Goal: Transaction & Acquisition: Book appointment/travel/reservation

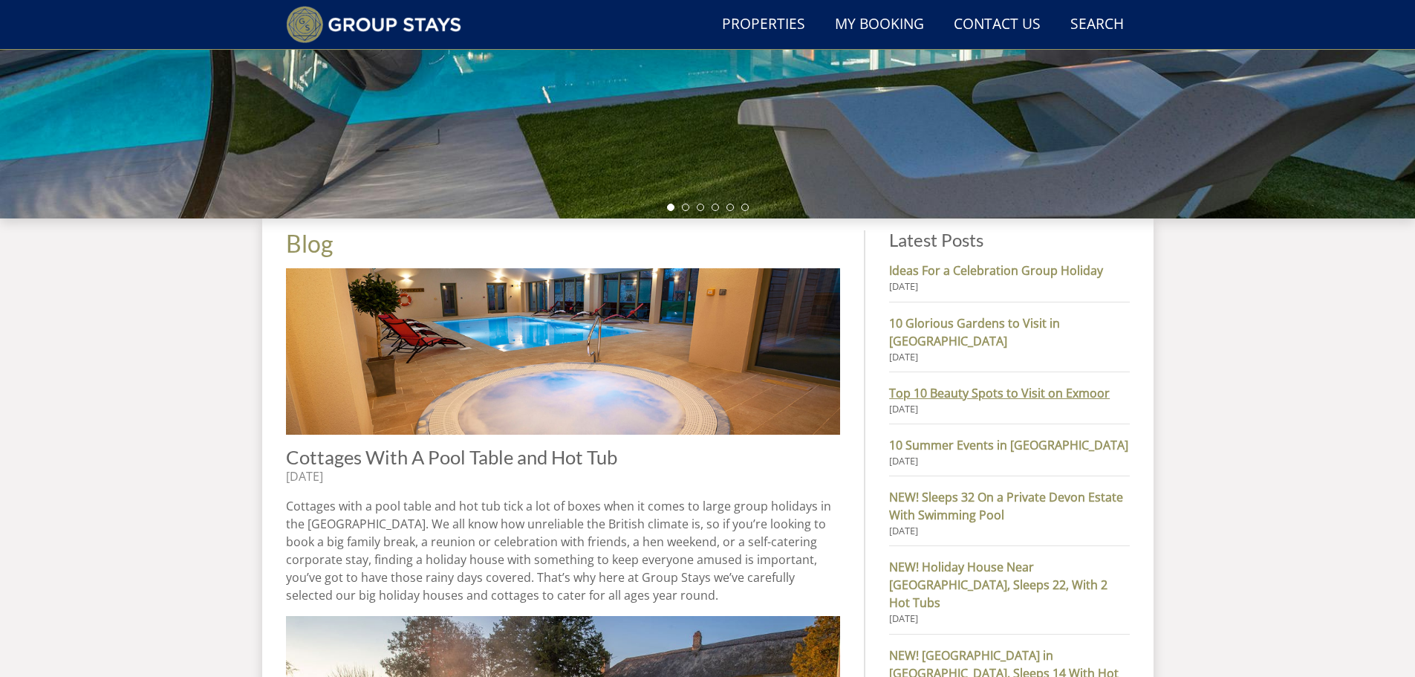
scroll to position [411, 0]
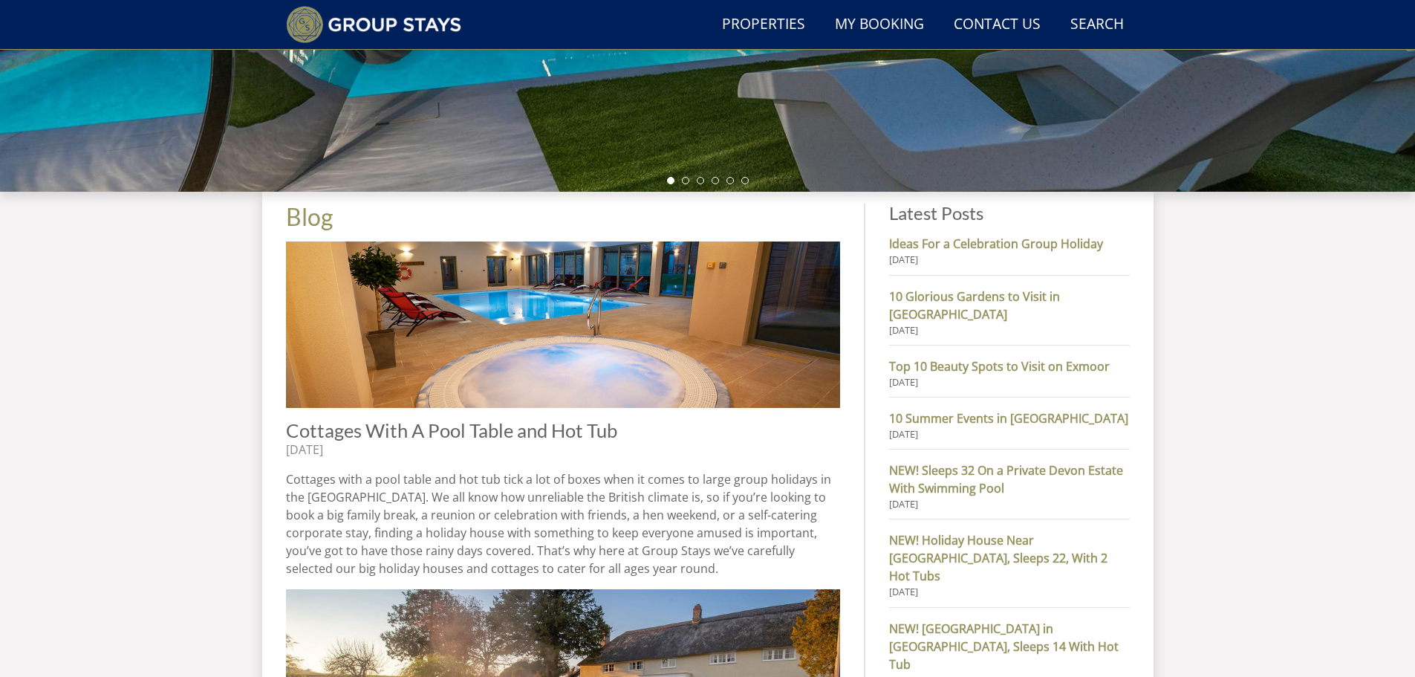
drag, startPoint x: 403, startPoint y: 435, endPoint x: 458, endPoint y: 438, distance: 55.8
click at [403, 435] on span "Cottages With A Pool Table and Hot Tub" at bounding box center [451, 430] width 331 height 22
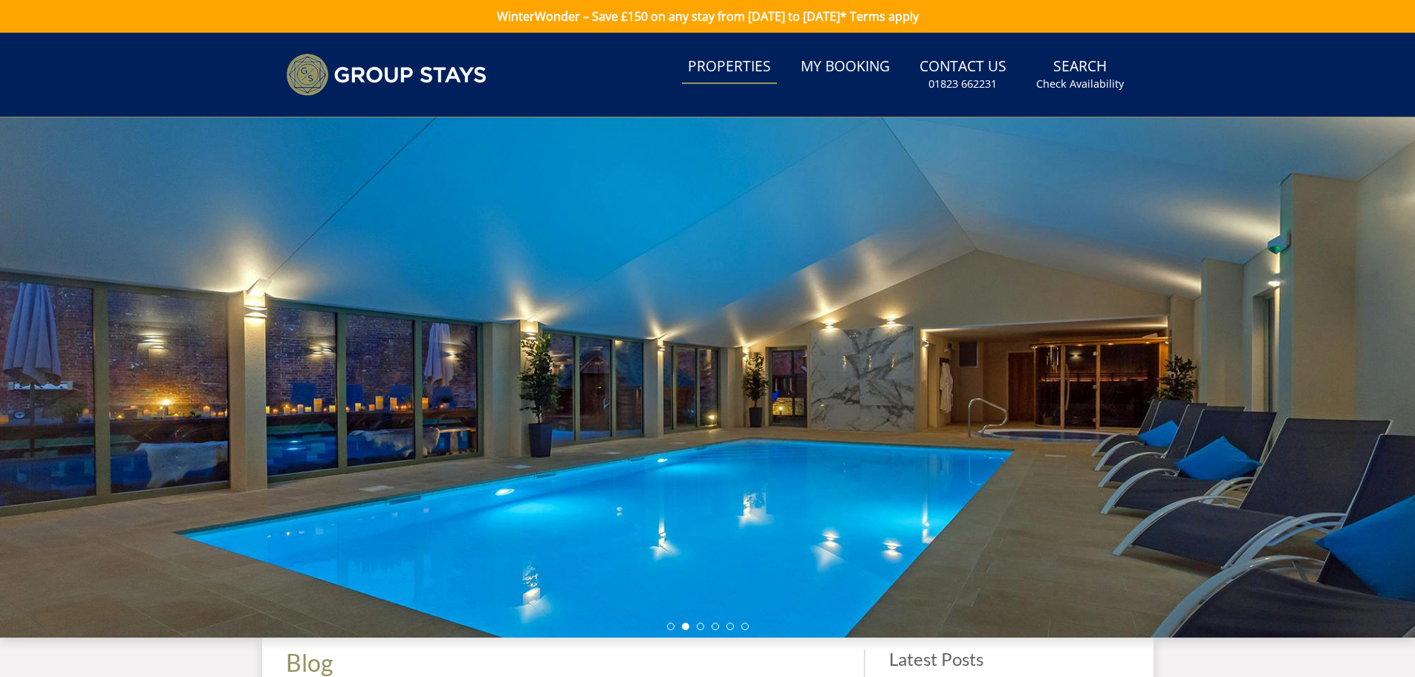
click at [742, 59] on link "Properties" at bounding box center [729, 67] width 95 height 33
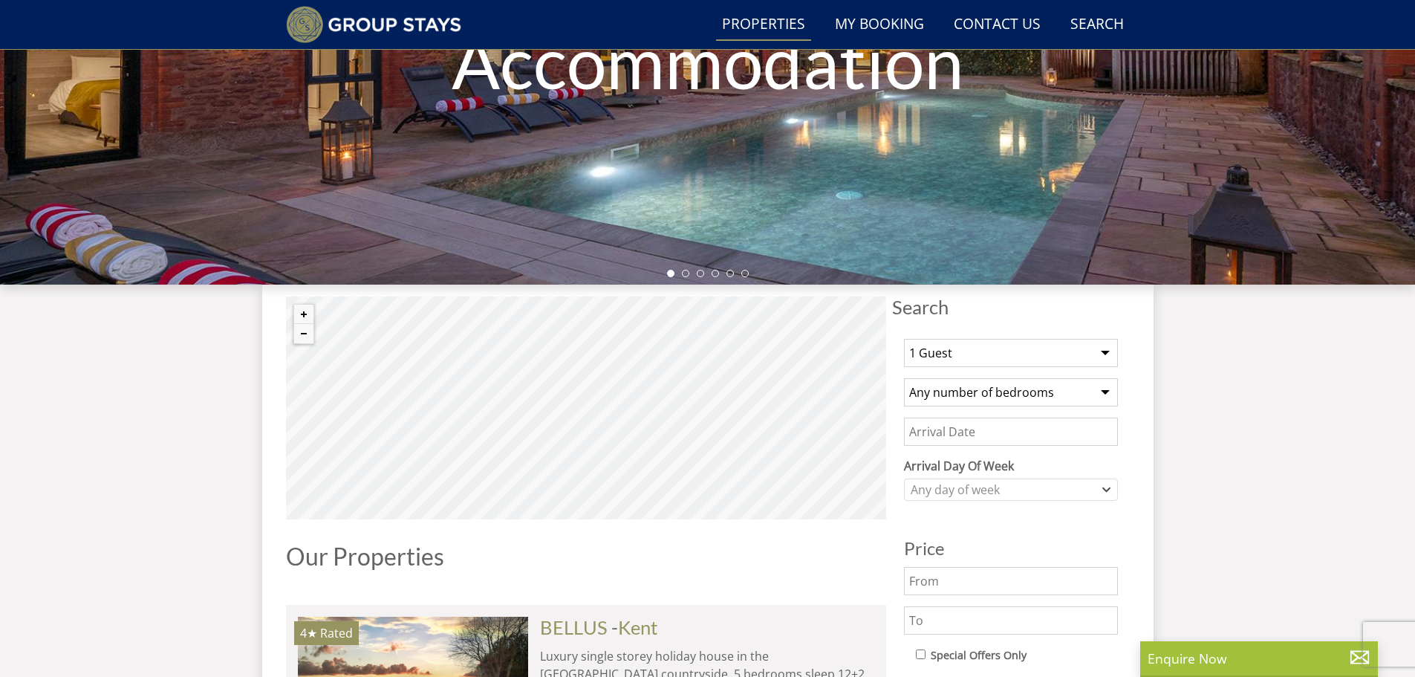
scroll to position [337, 0]
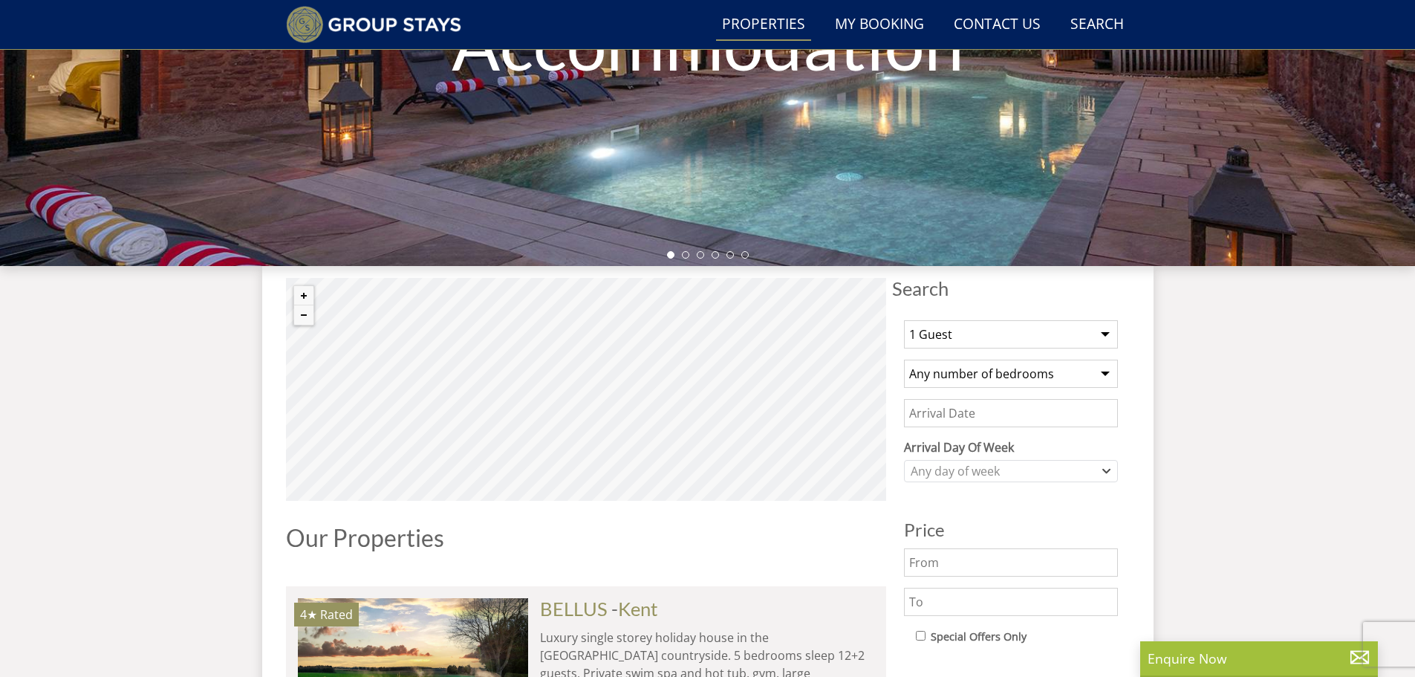
click at [1000, 331] on select "1 Guest 2 Guests 3 Guests 4 Guests 5 Guests 6 Guests 7 Guests 8 Guests 9 Guests…" at bounding box center [1011, 334] width 214 height 28
select select "10"
click at [904, 320] on select "1 Guest 2 Guests 3 Guests 4 Guests 5 Guests 6 Guests 7 Guests 8 Guests 9 Guests…" at bounding box center [1011, 334] width 214 height 28
click at [973, 383] on select "Any number of bedrooms 1 Bedroom 2 Bedrooms 3 Bedrooms 4 Bedrooms 5 Bedrooms 6 …" at bounding box center [1011, 374] width 214 height 28
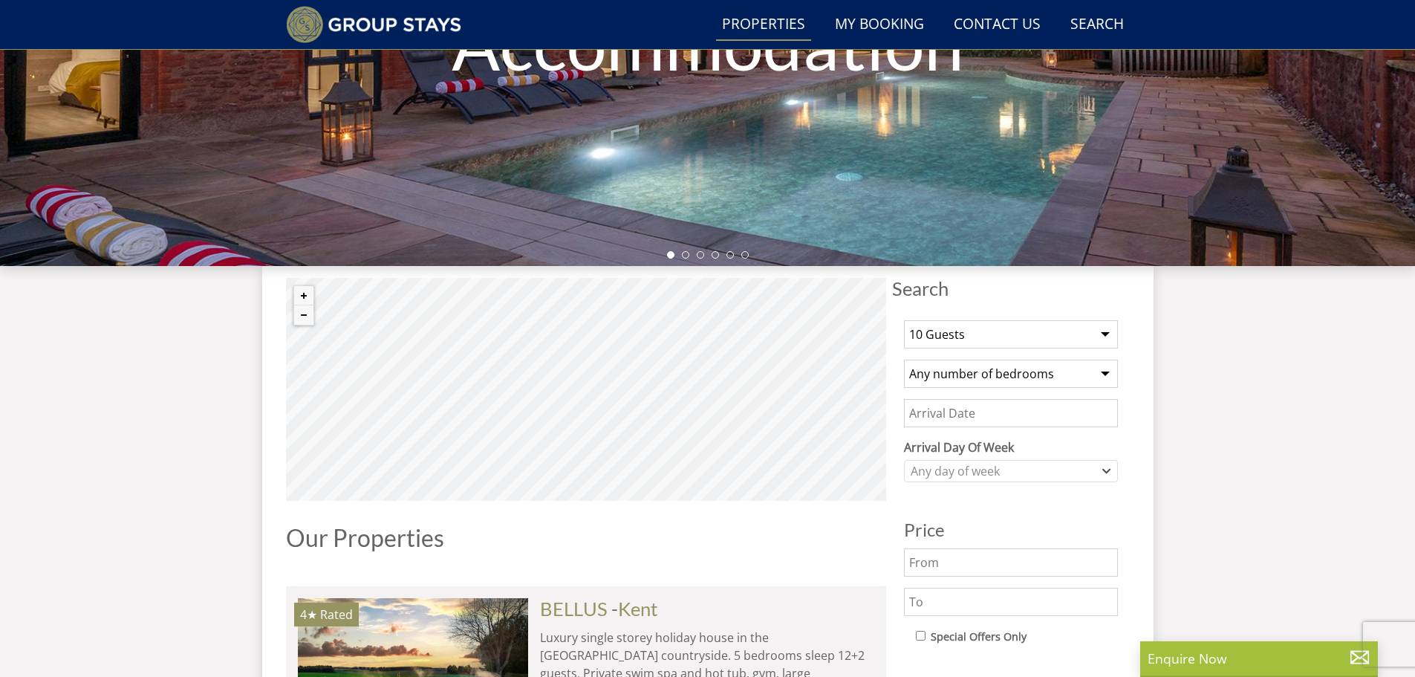
click at [1005, 409] on input "Date" at bounding box center [1011, 413] width 214 height 28
click at [1051, 517] on div "1 Guest 2 Guests 3 Guests 4 Guests 5 Guests 6 Guests 7 Guests 8 Guests 9 Guests…" at bounding box center [1011, 650] width 238 height 685
click at [982, 468] on div "Any day of week" at bounding box center [1003, 471] width 192 height 16
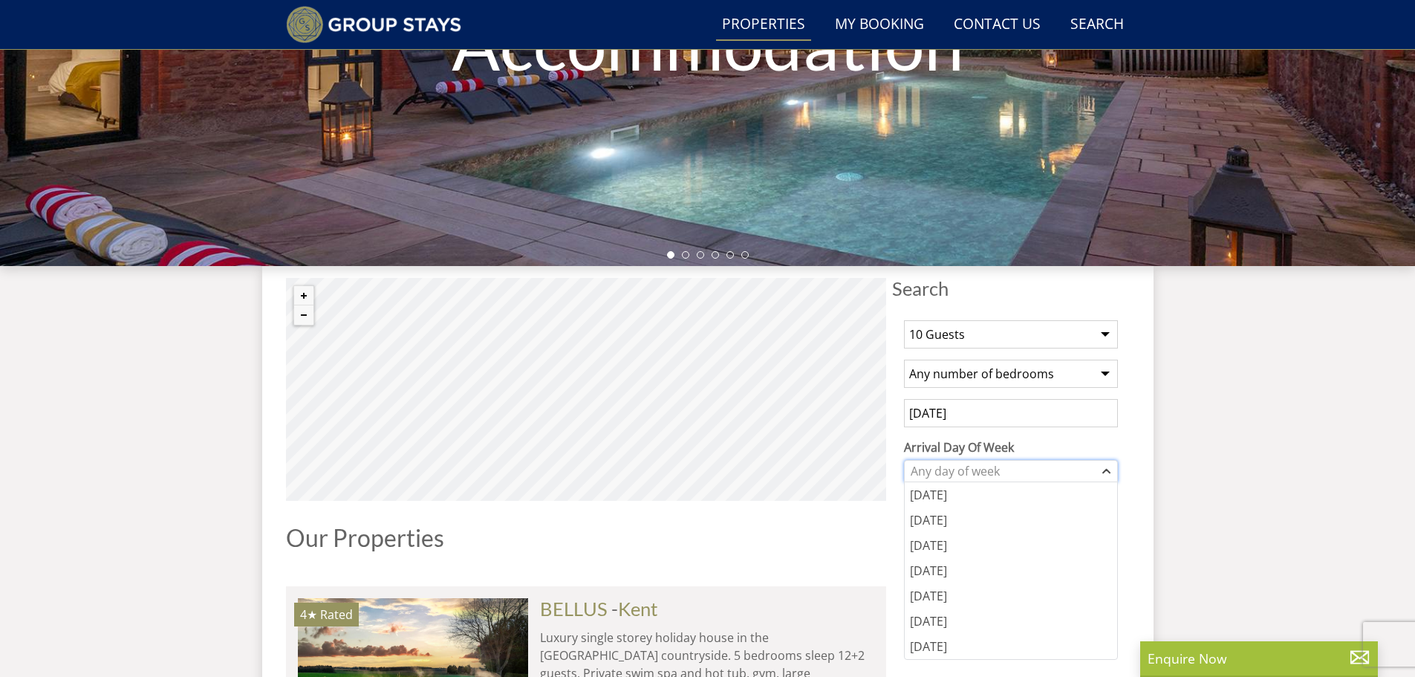
click at [982, 468] on div "Any day of week" at bounding box center [1003, 471] width 192 height 16
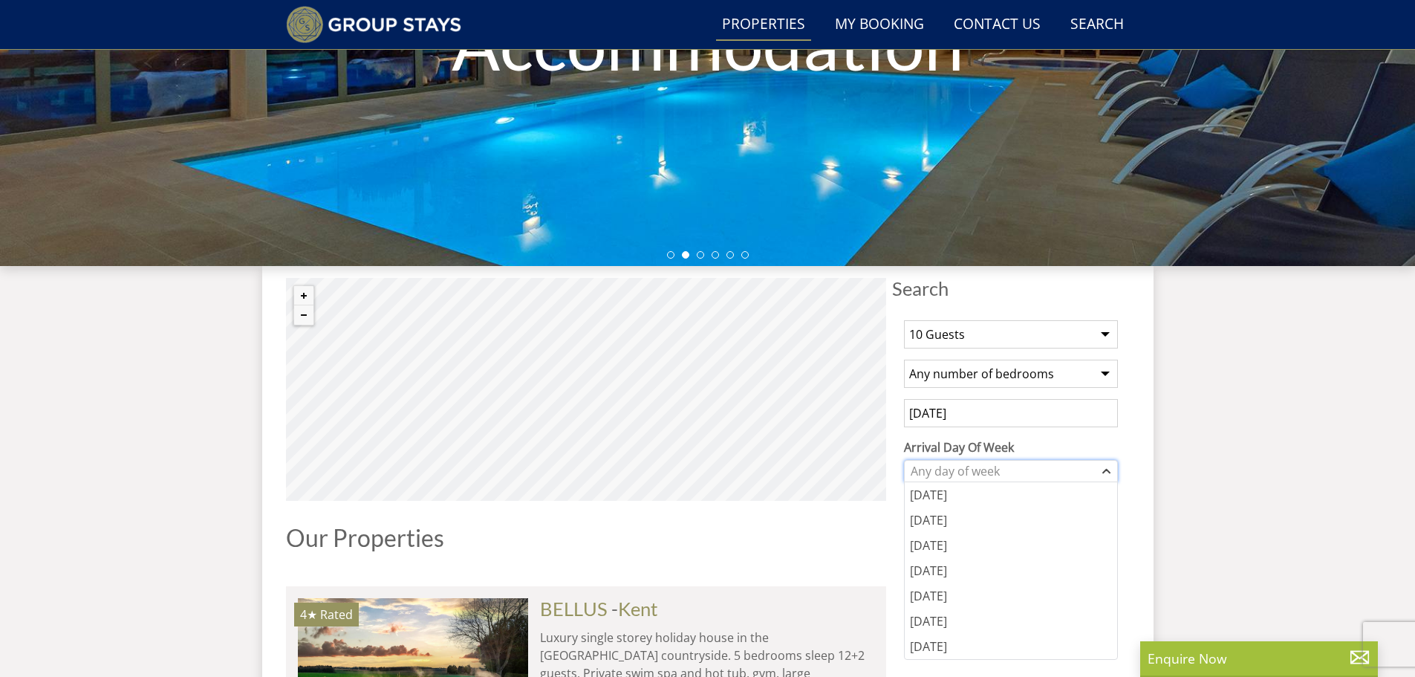
click at [978, 473] on div "Any day of week" at bounding box center [1003, 471] width 192 height 16
click at [1012, 409] on input "[DATE]" at bounding box center [1011, 413] width 214 height 28
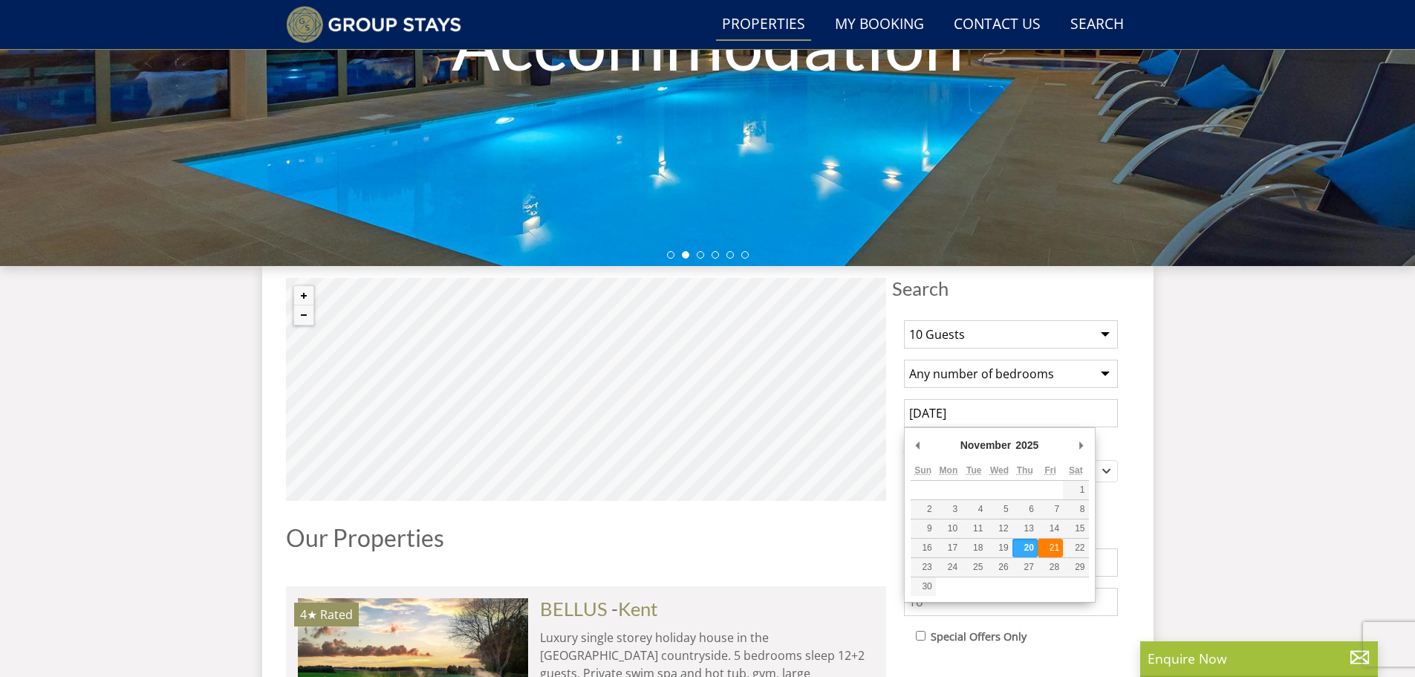
type input "[DATE]"
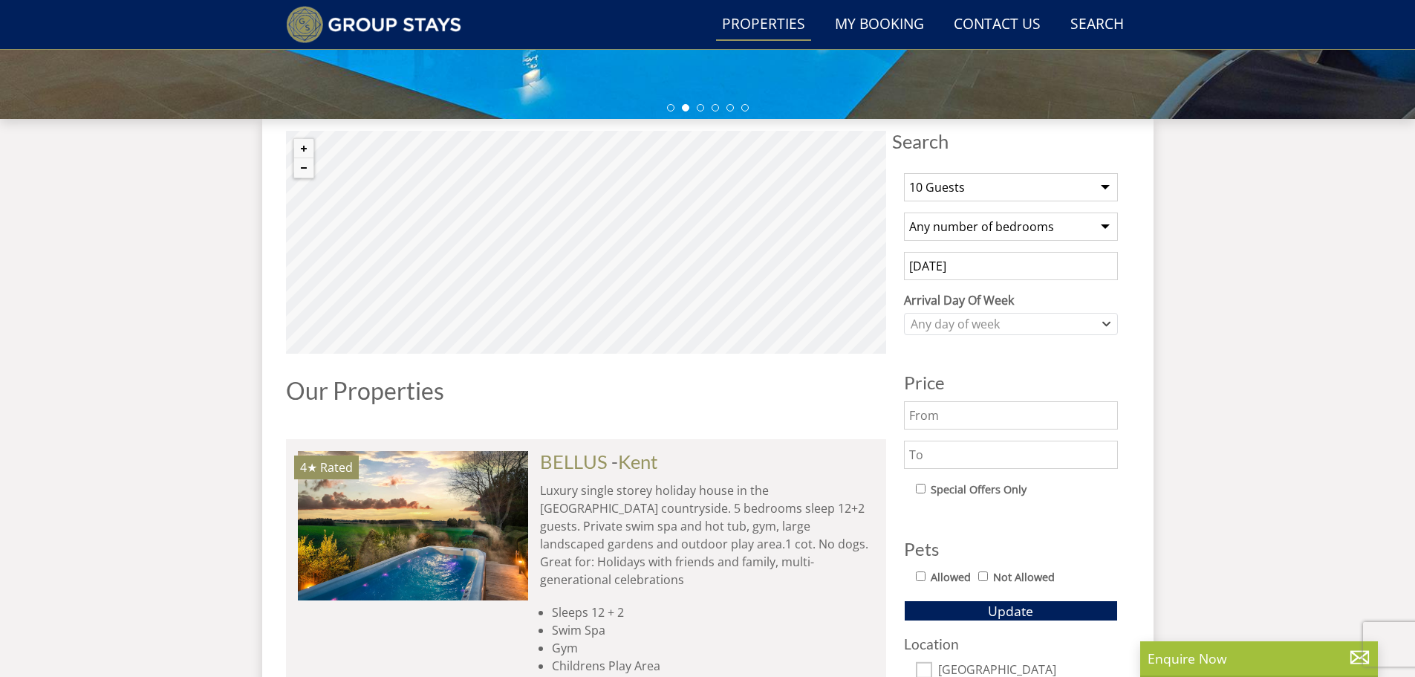
scroll to position [485, 0]
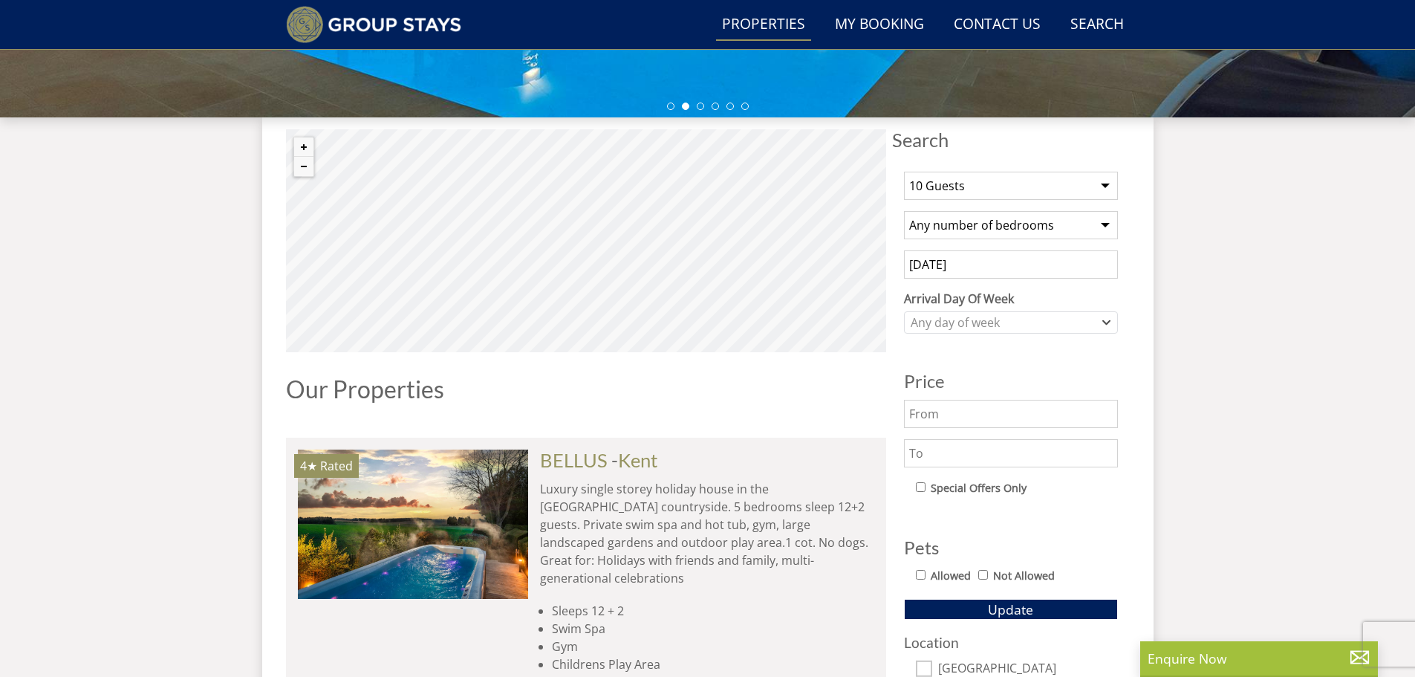
click at [1011, 610] on span "Update" at bounding box center [1010, 609] width 45 height 18
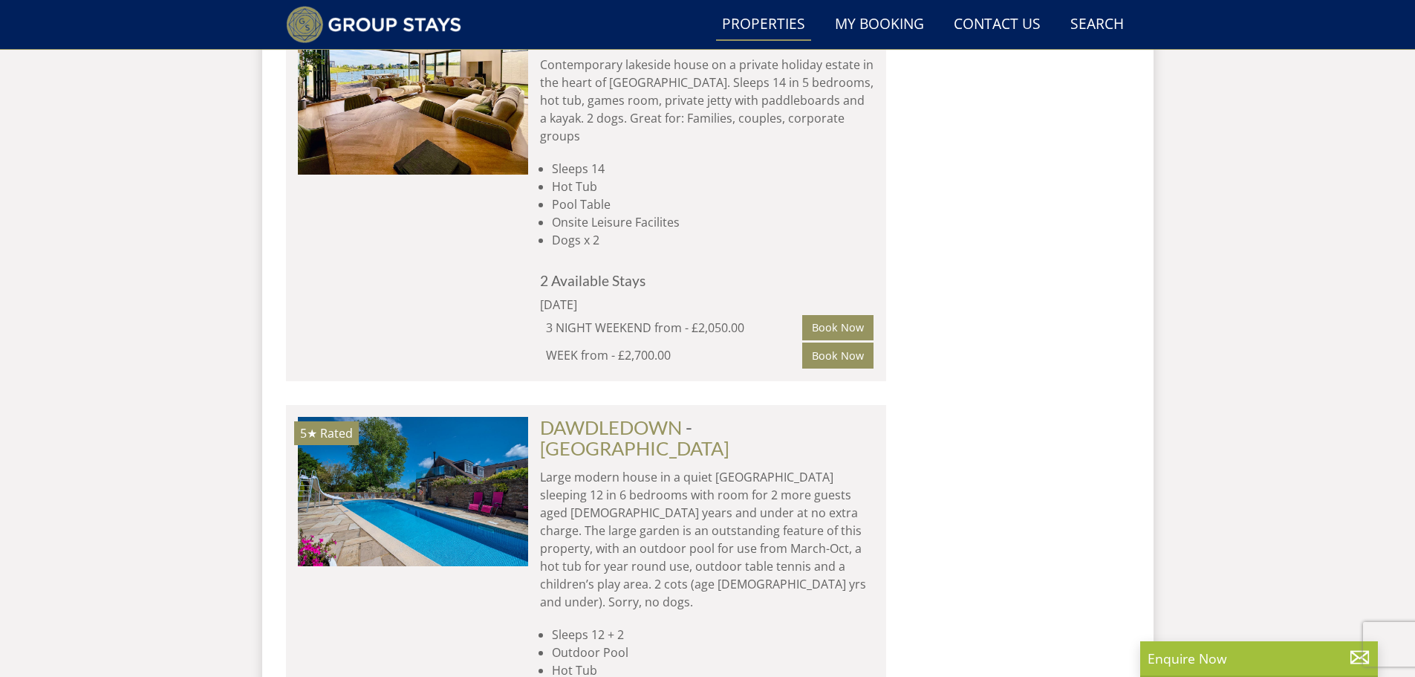
scroll to position [4646, 0]
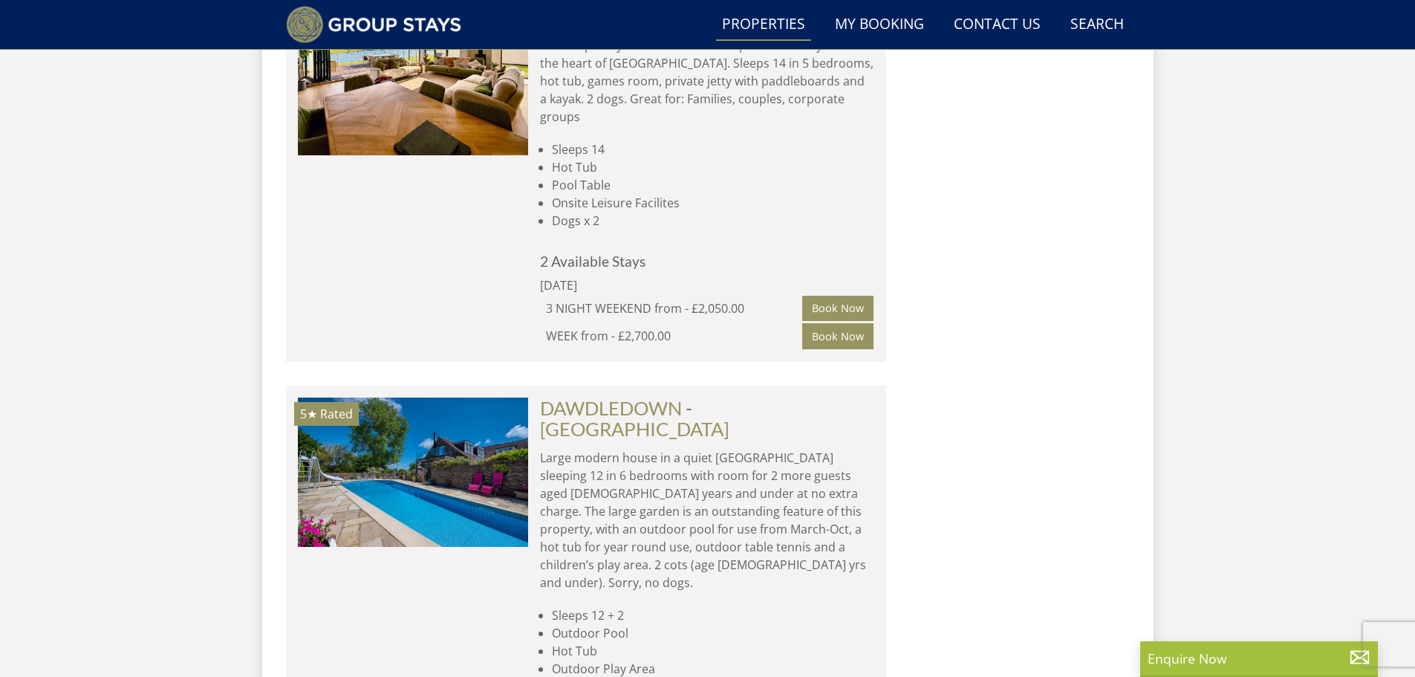
click at [1226, 404] on div "Search Menu Properties My Booking Contact Us [PHONE_NUMBER] Search Check Availa…" at bounding box center [707, 534] width 1415 height 10294
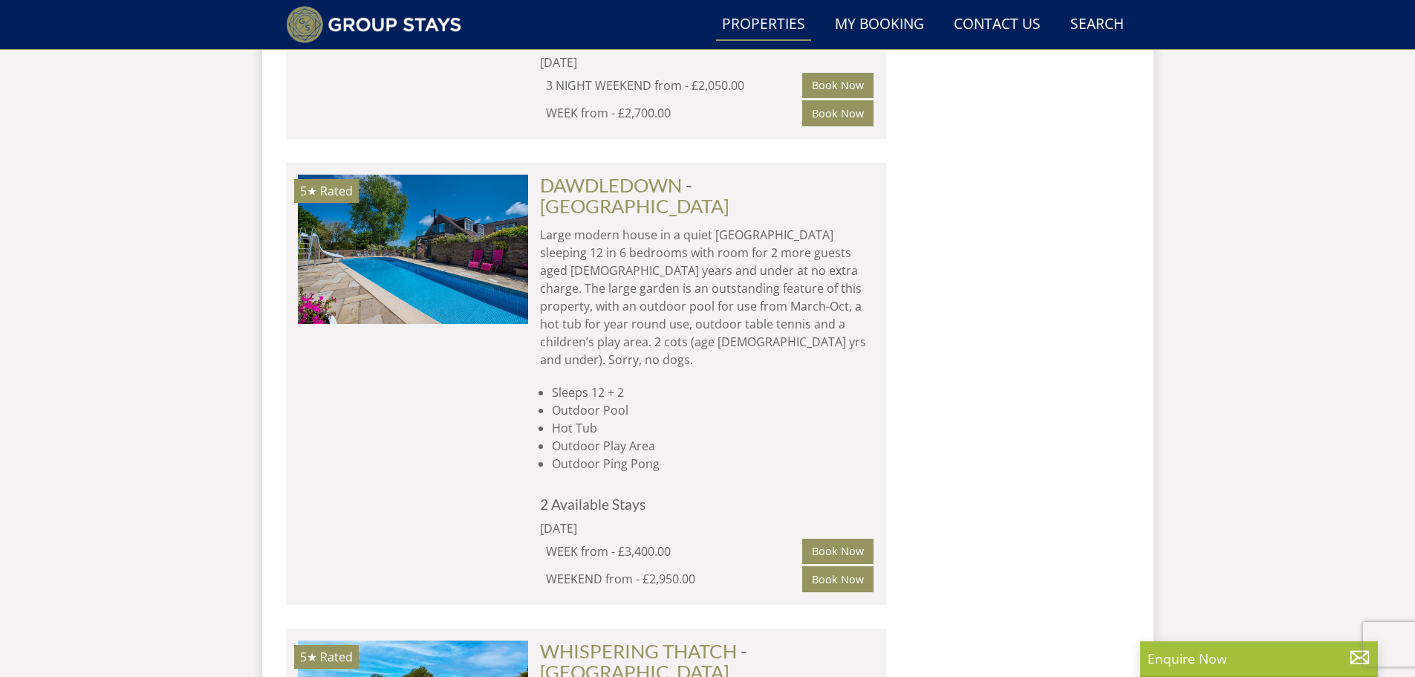
click at [1076, 405] on div "Search Search 1 Guest 2 Guests 3 Guests 4 Guests 5 Guests 6 Guests 7 Guests 8 G…" at bounding box center [1011, 589] width 238 height 9688
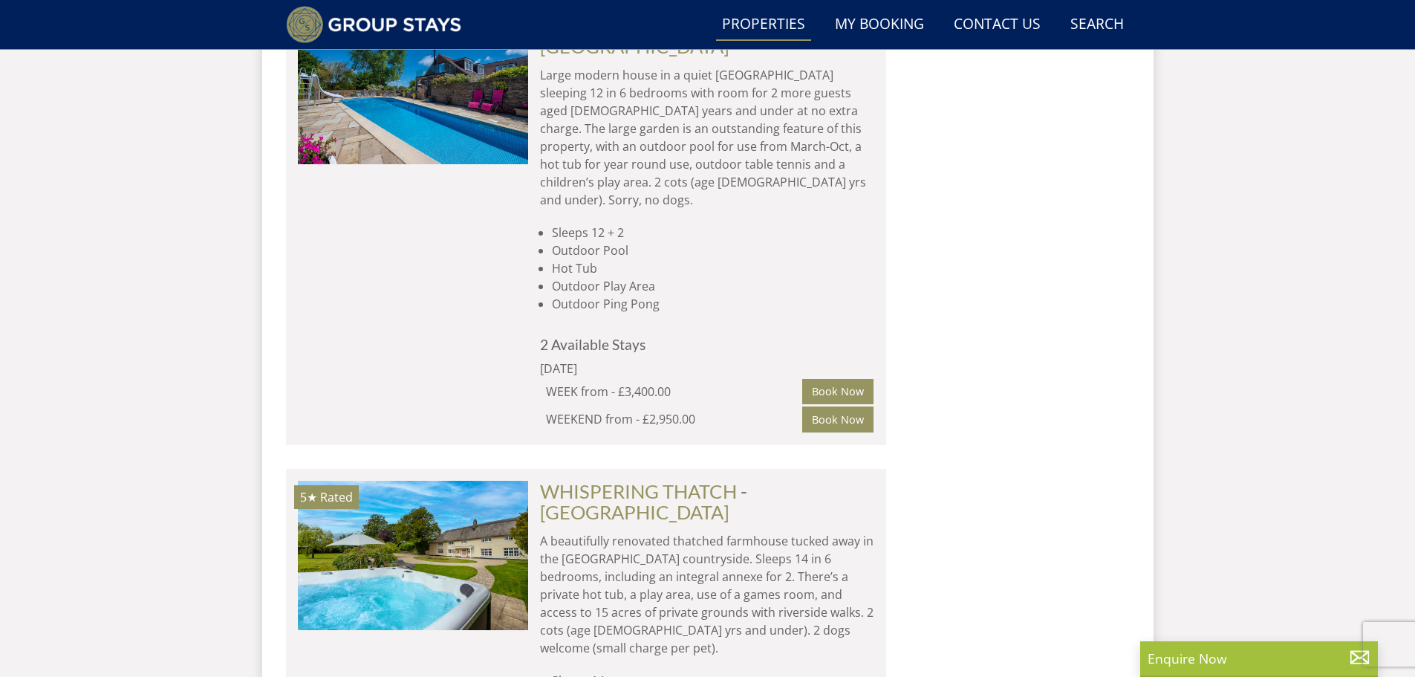
scroll to position [5092, 0]
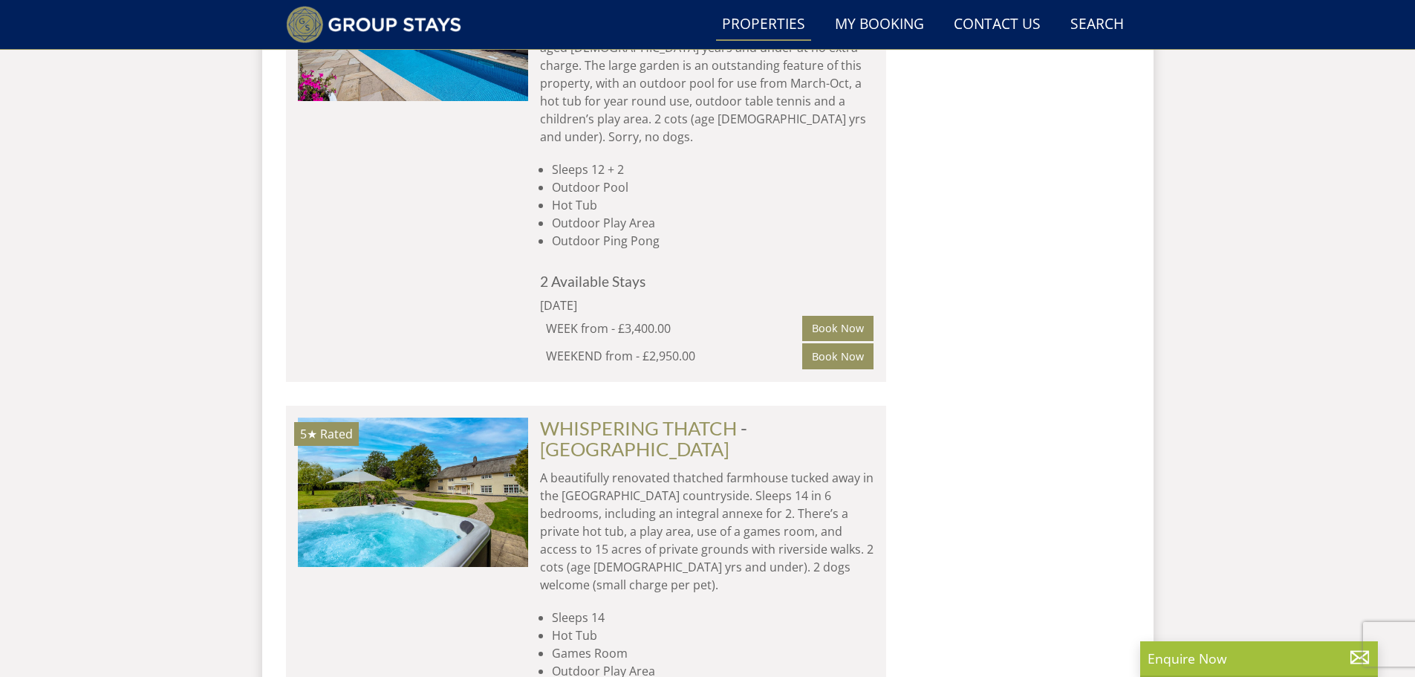
click at [1051, 405] on div "Search Search 1 Guest 2 Guests 3 Guests 4 Guests 5 Guests 6 Guests 7 Guests 8 G…" at bounding box center [1011, 367] width 238 height 9688
drag, startPoint x: 651, startPoint y: 463, endPoint x: 525, endPoint y: 462, distance: 125.6
click at [525, 462] on li "5★ Rated WHISPERING THATCH Check Availability More Info WHISPERING THATCH - [GE…" at bounding box center [586, 632] width 600 height 452
click at [525, 462] on div "5★ Rated WHISPERING THATCH Check Availability More Info" at bounding box center [413, 632] width 230 height 429
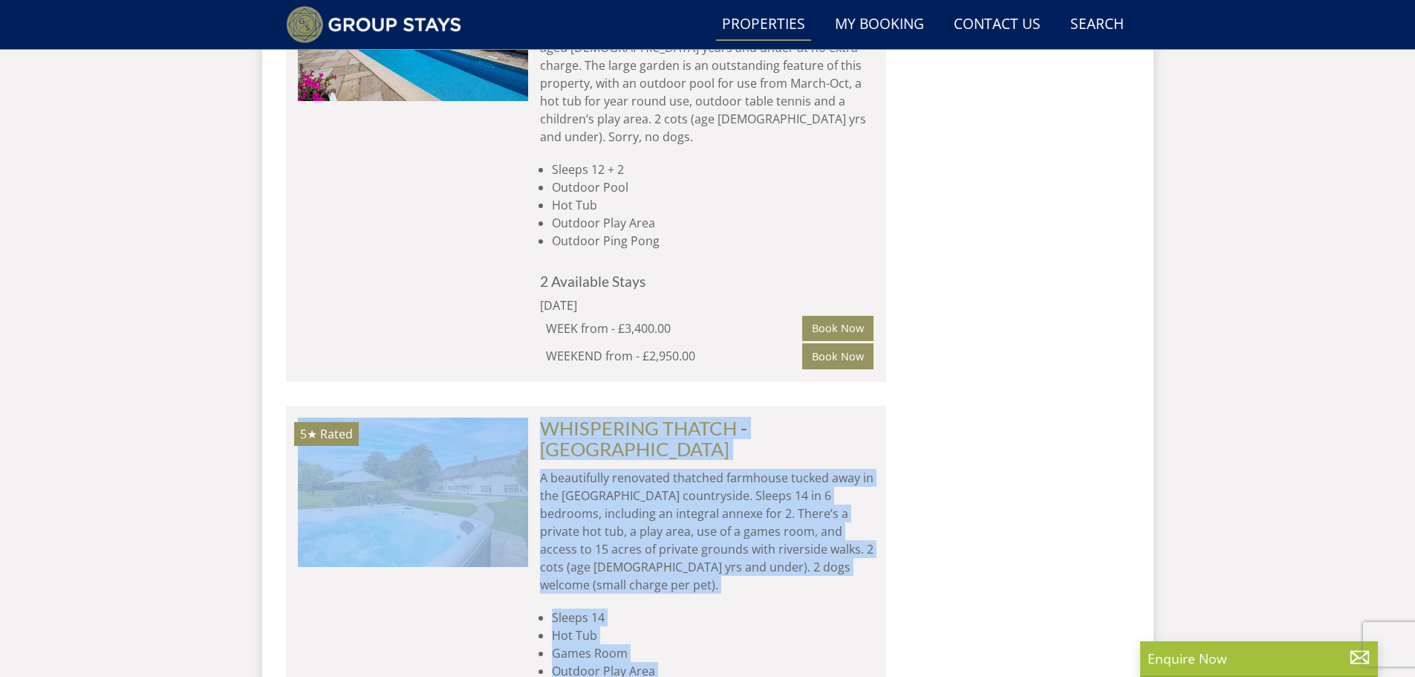
drag, startPoint x: 525, startPoint y: 462, endPoint x: 679, endPoint y: 462, distance: 153.8
click at [679, 462] on li "5★ Rated WHISPERING THATCH Check Availability More Info WHISPERING THATCH - [GE…" at bounding box center [586, 632] width 600 height 452
drag, startPoint x: 665, startPoint y: 464, endPoint x: 502, endPoint y: 464, distance: 163.5
click at [502, 464] on li "5★ Rated WHISPERING THATCH Check Availability More Info WHISPERING THATCH - [GE…" at bounding box center [586, 632] width 600 height 452
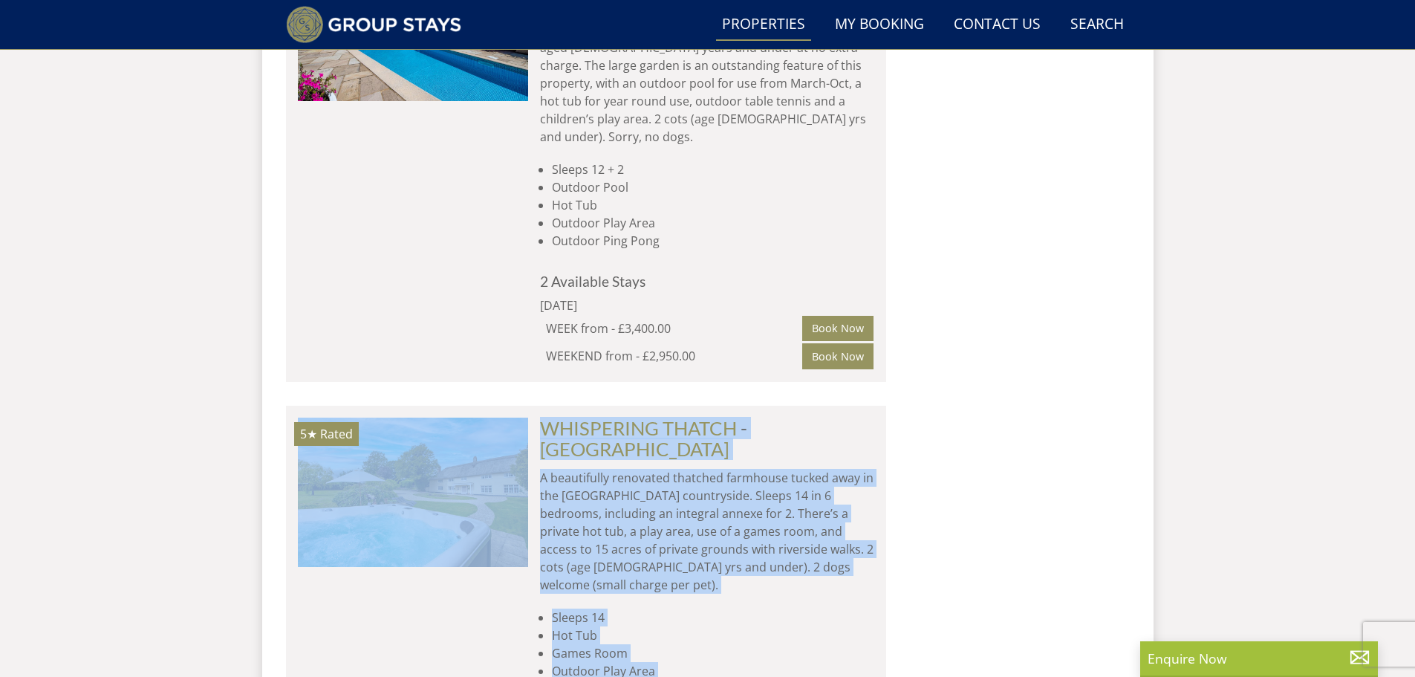
click at [501, 464] on div "5★ Rated WHISPERING THATCH Check Availability More Info" at bounding box center [413, 632] width 230 height 429
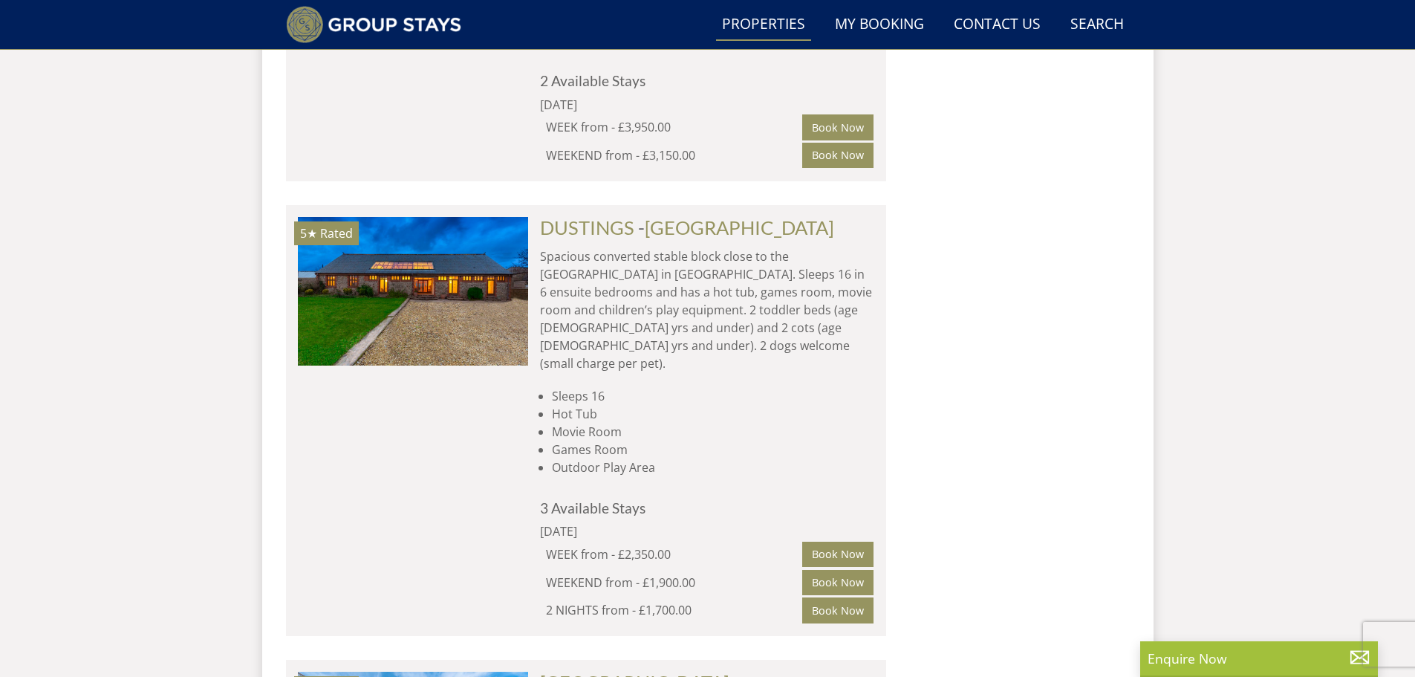
scroll to position [6355, 0]
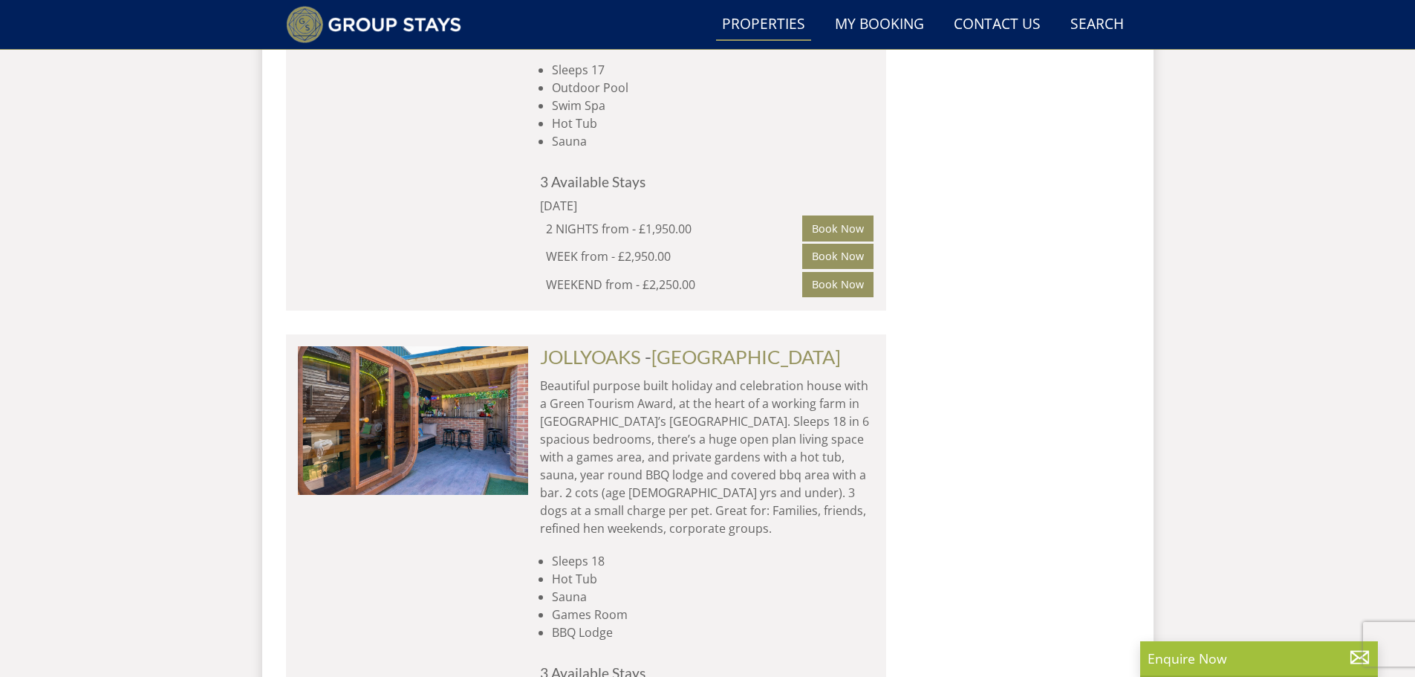
scroll to position [7618, 0]
